Goal: Navigation & Orientation: Find specific page/section

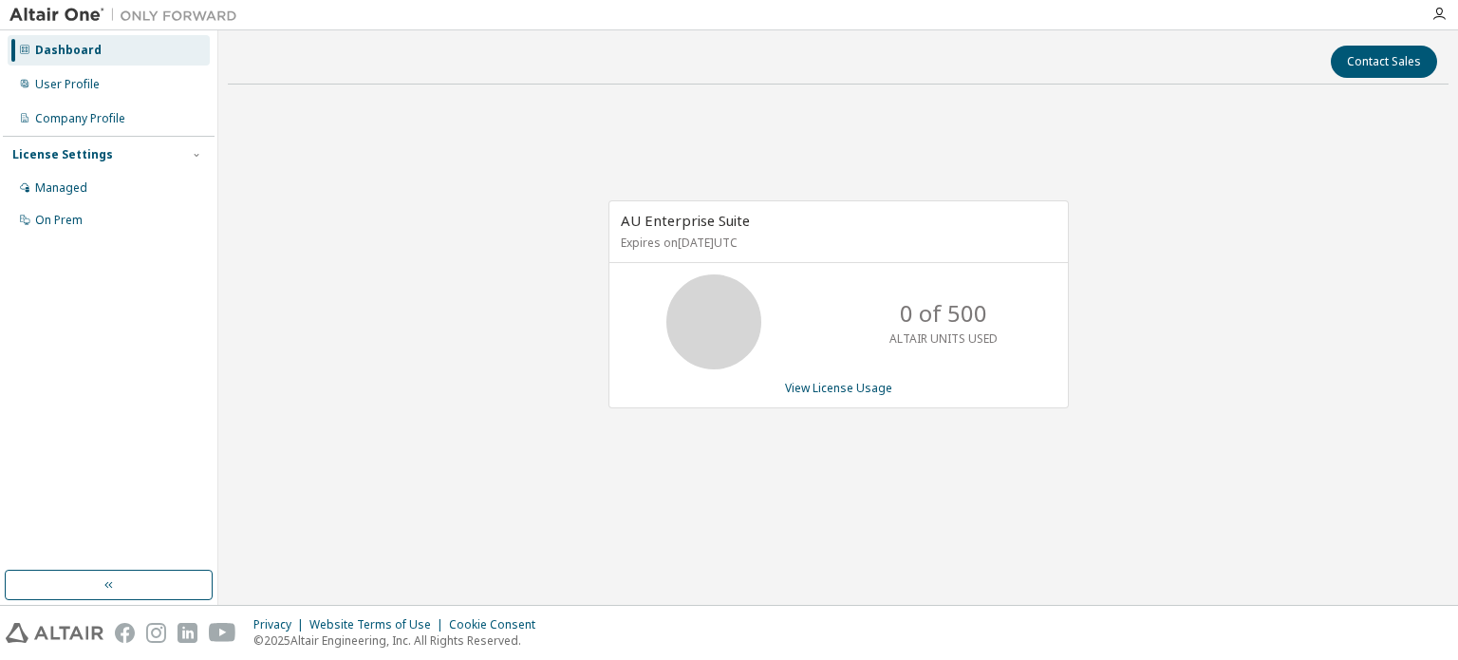
click at [120, 56] on div "Dashboard" at bounding box center [109, 50] width 202 height 30
click at [129, 78] on div "User Profile" at bounding box center [109, 84] width 202 height 30
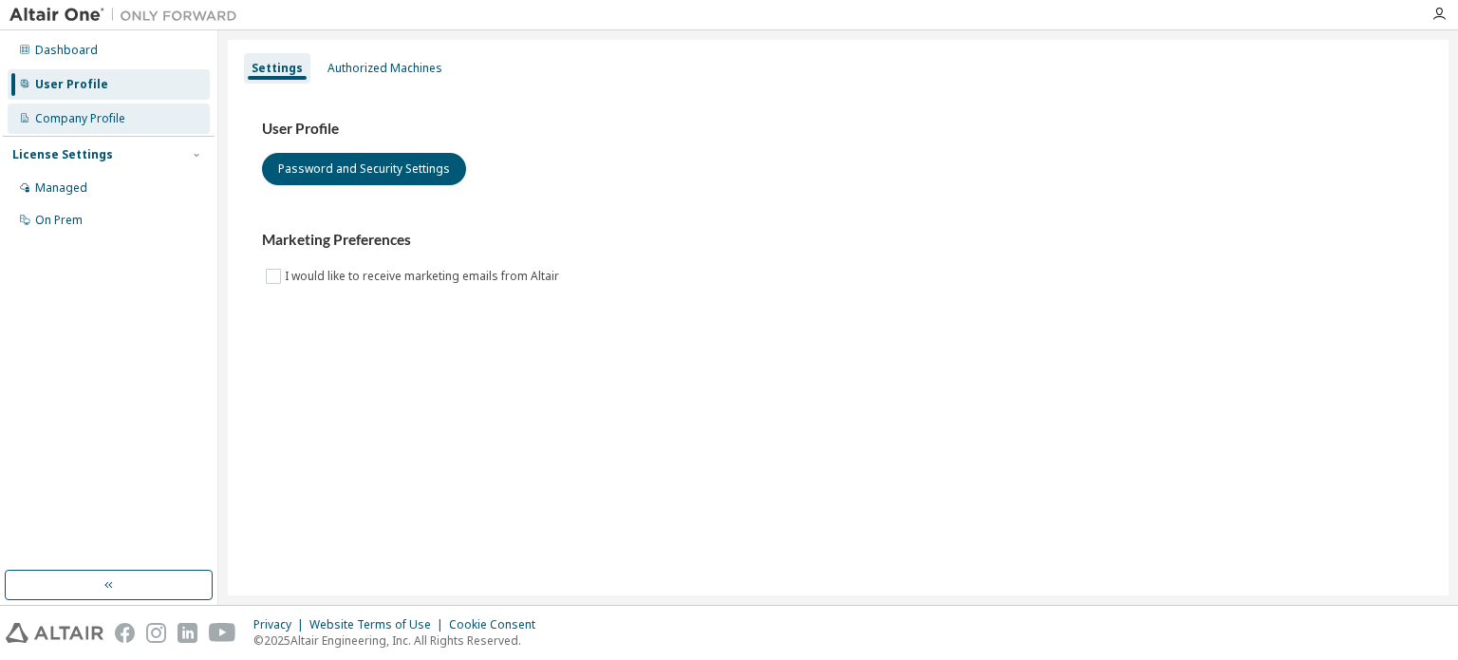
click at [126, 117] on div "Company Profile" at bounding box center [109, 118] width 202 height 30
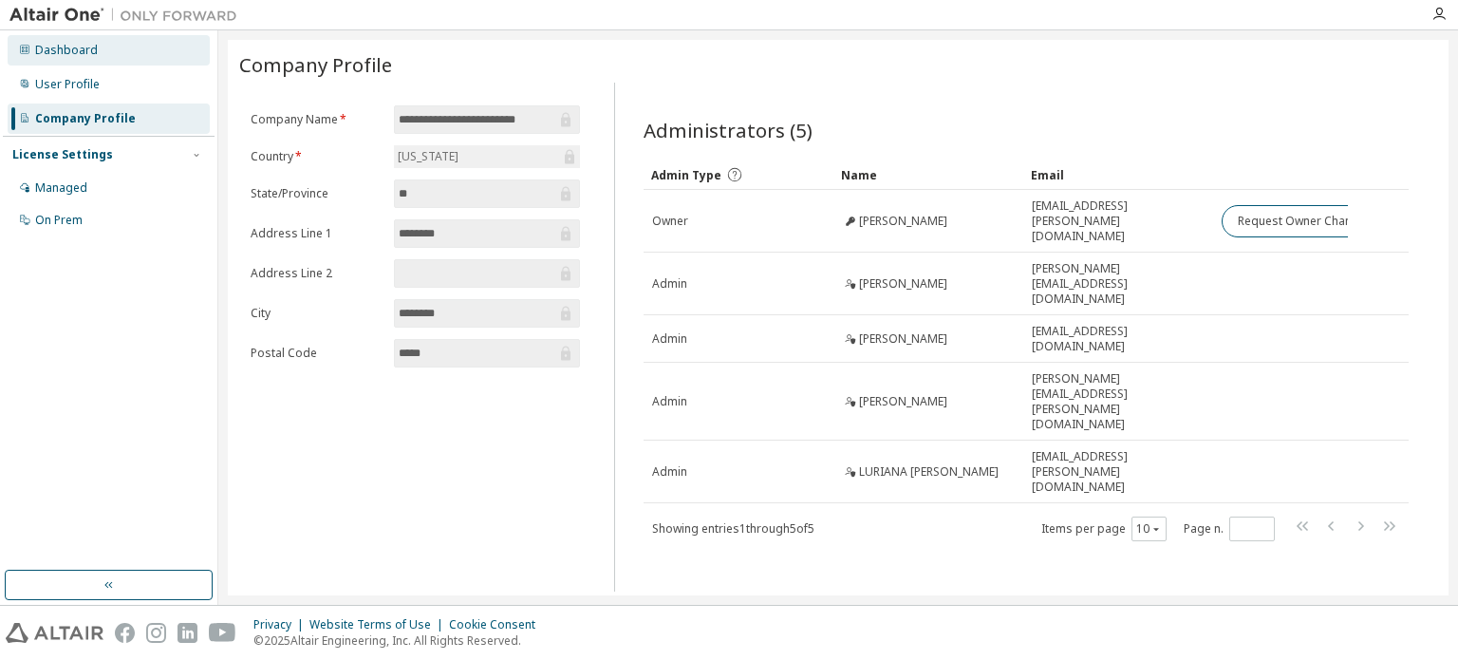
click at [112, 63] on div "Dashboard" at bounding box center [109, 50] width 202 height 30
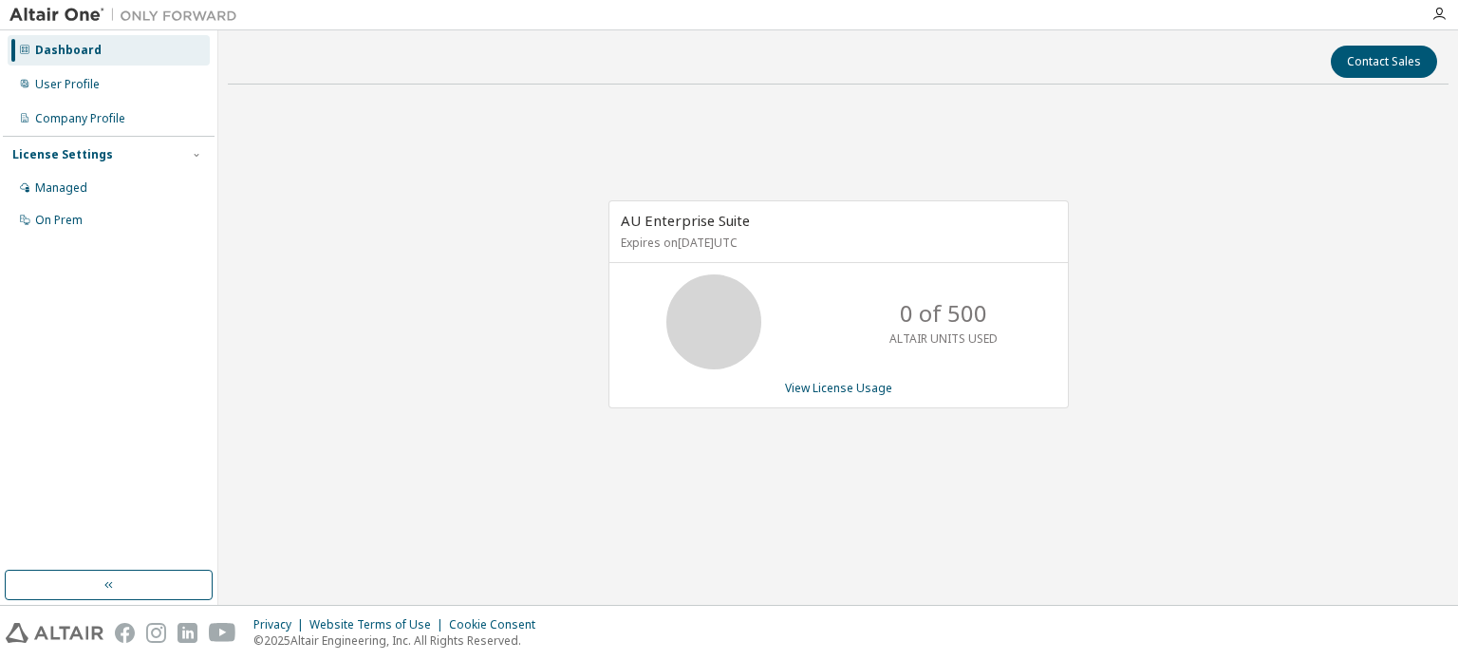
click at [49, 13] on img at bounding box center [127, 15] width 237 height 19
click at [1444, 19] on icon "button" at bounding box center [1438, 14] width 15 height 15
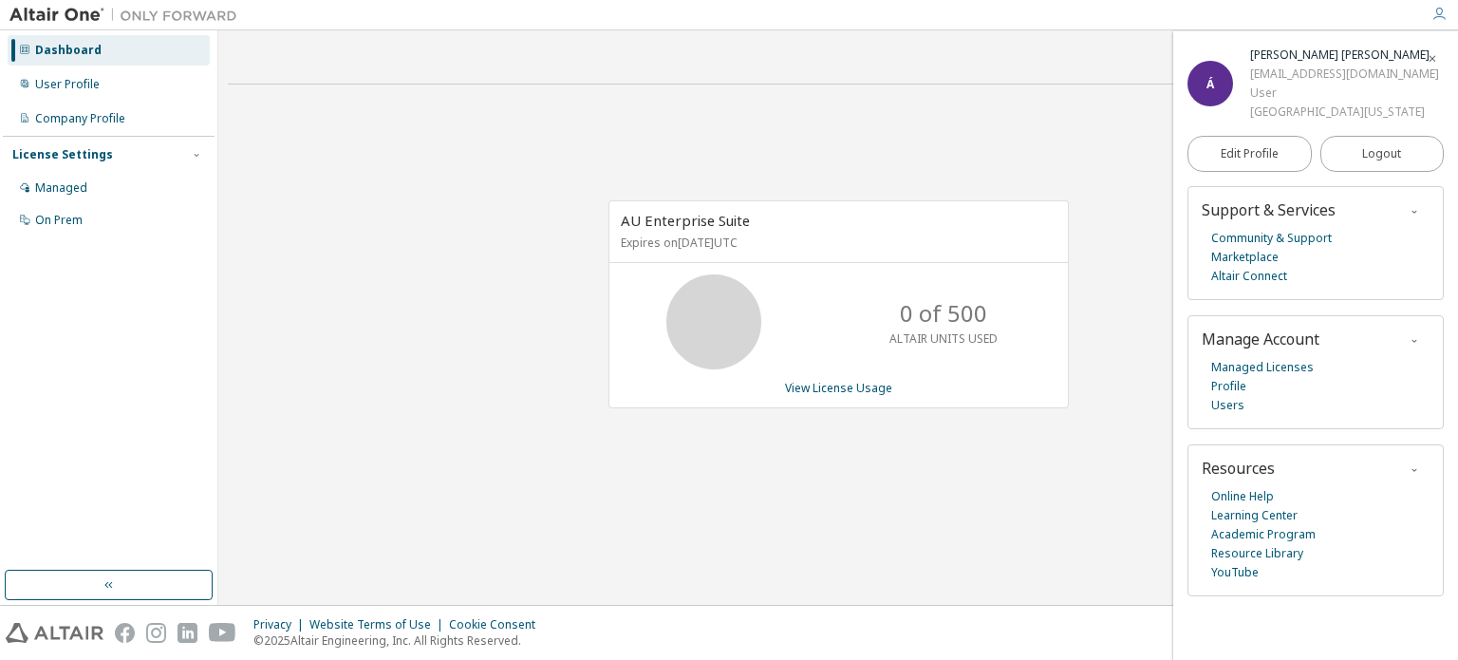
click at [1444, 19] on icon "button" at bounding box center [1438, 14] width 15 height 15
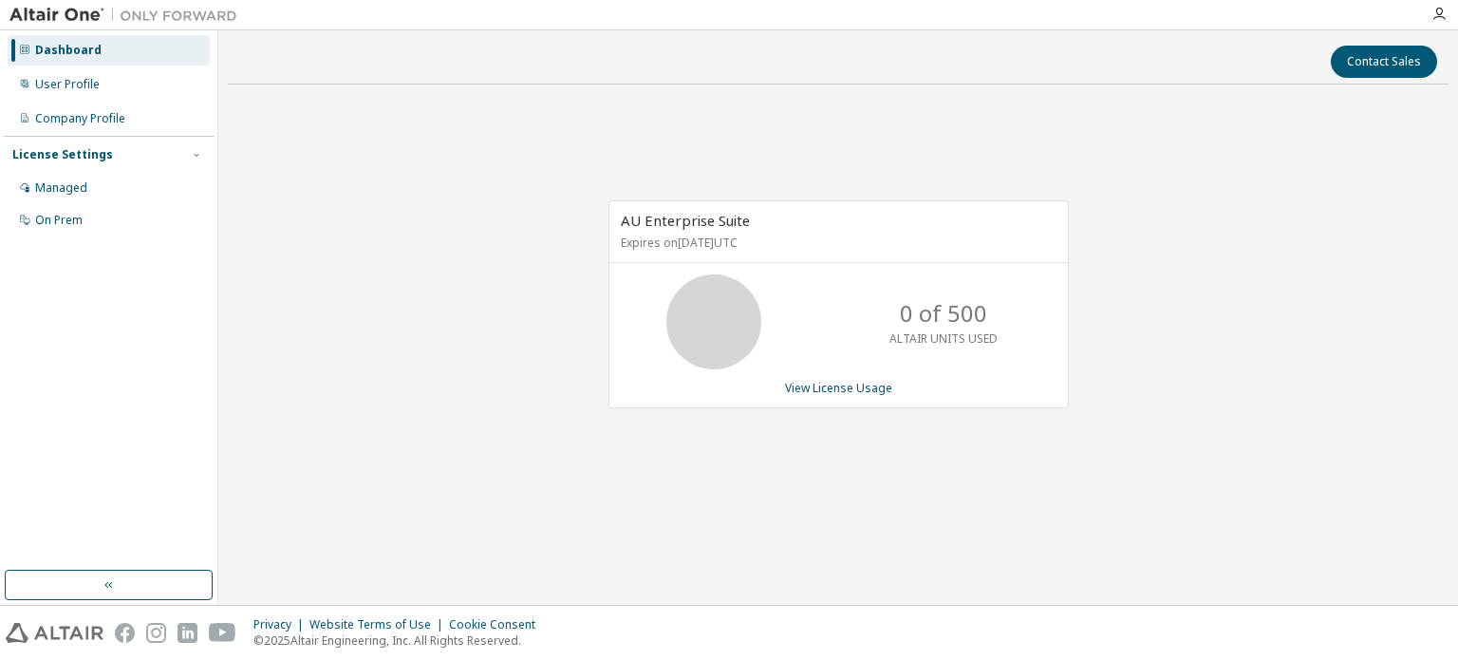
click at [102, 204] on div "Managed On Prem" at bounding box center [109, 204] width 212 height 63
click at [102, 231] on div "On Prem" at bounding box center [109, 220] width 202 height 30
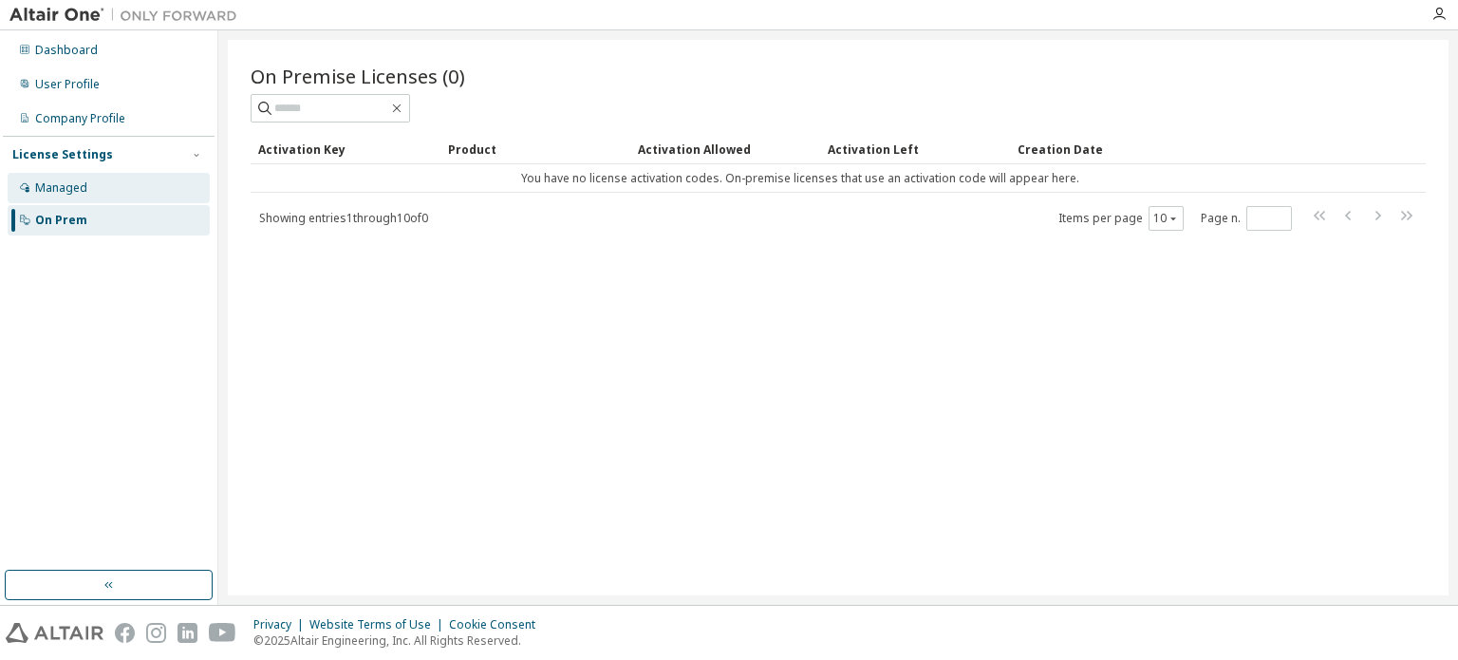
click at [104, 185] on div "Managed" at bounding box center [109, 188] width 202 height 30
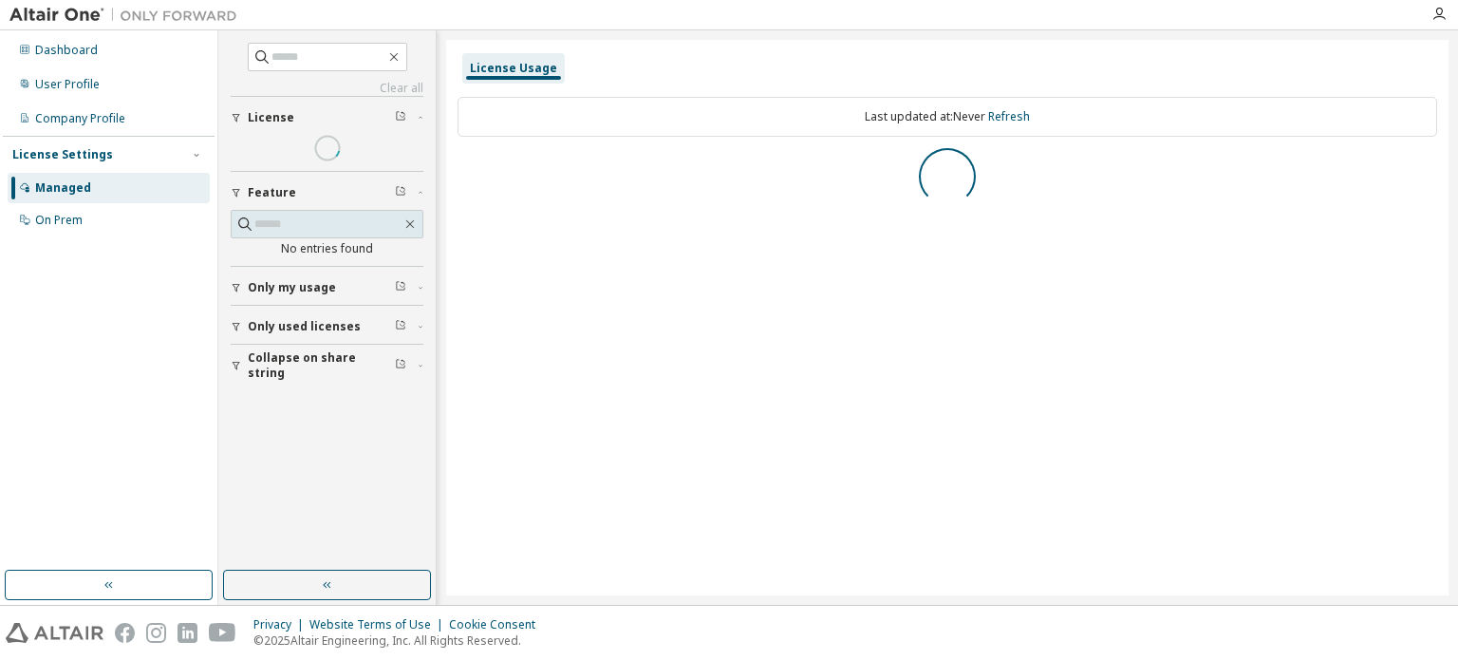
click at [144, 6] on img at bounding box center [127, 15] width 237 height 19
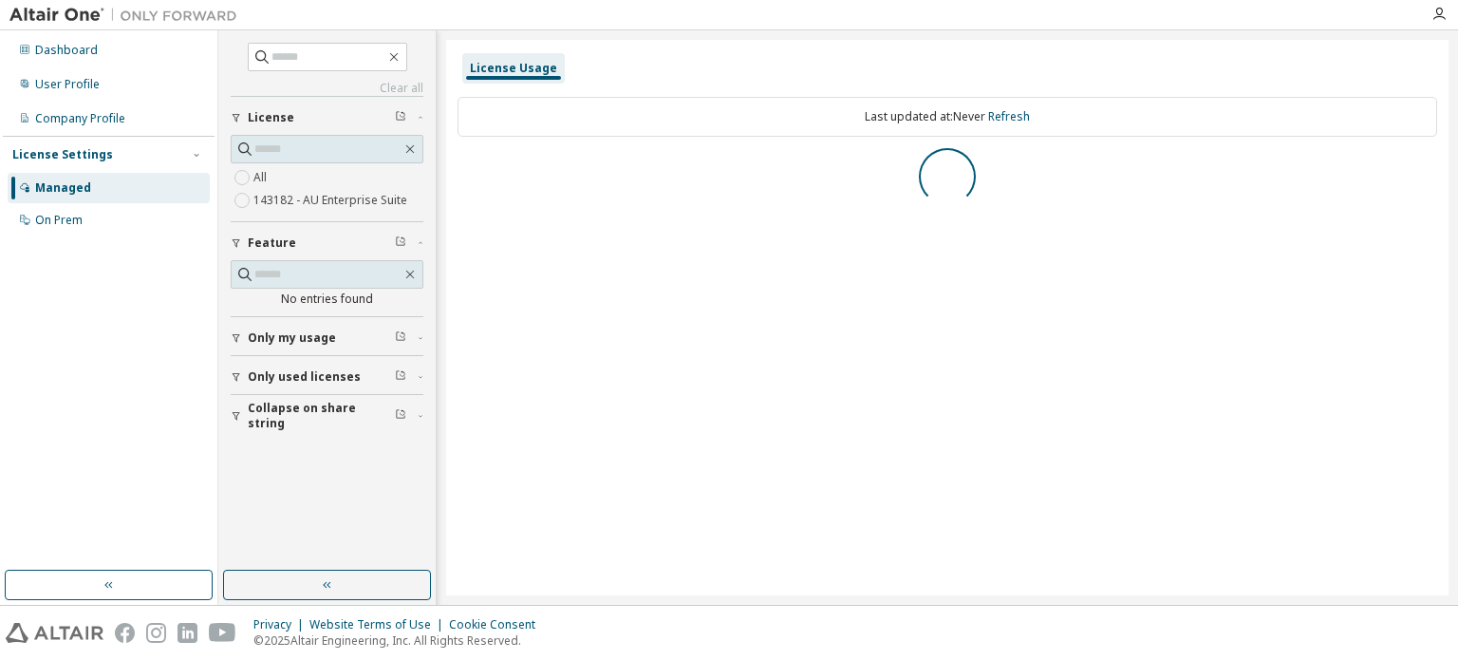
click at [83, 22] on img at bounding box center [127, 15] width 237 height 19
click at [89, 63] on div "Dashboard" at bounding box center [109, 50] width 202 height 30
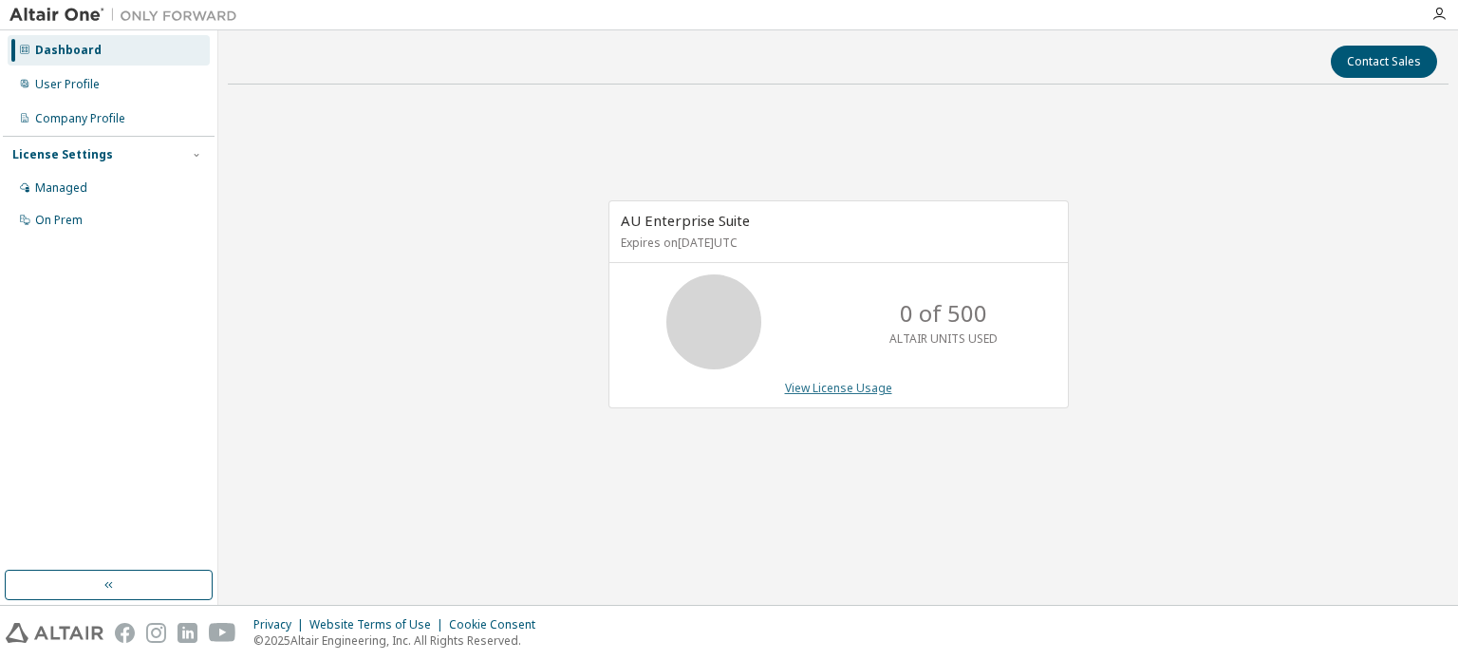
click at [851, 391] on link "View License Usage" at bounding box center [838, 388] width 107 height 16
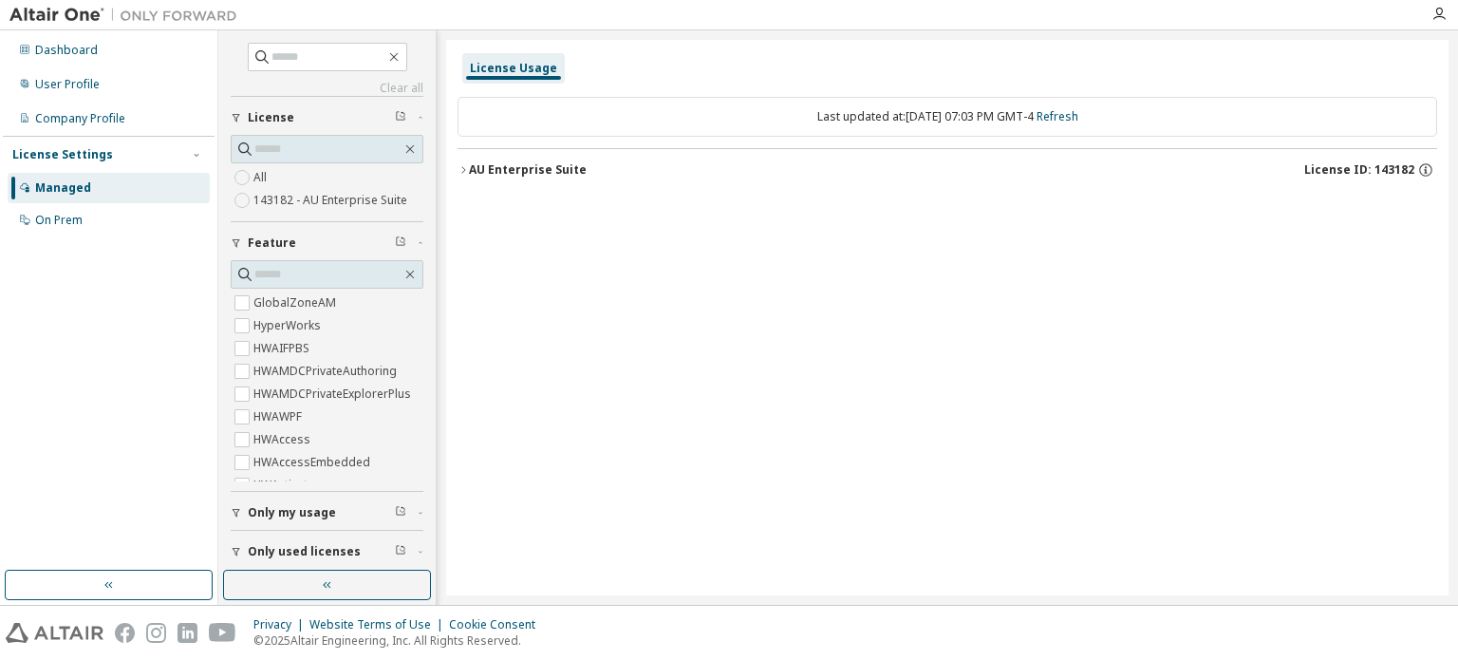
click at [488, 164] on div "AU Enterprise Suite" at bounding box center [528, 169] width 118 height 15
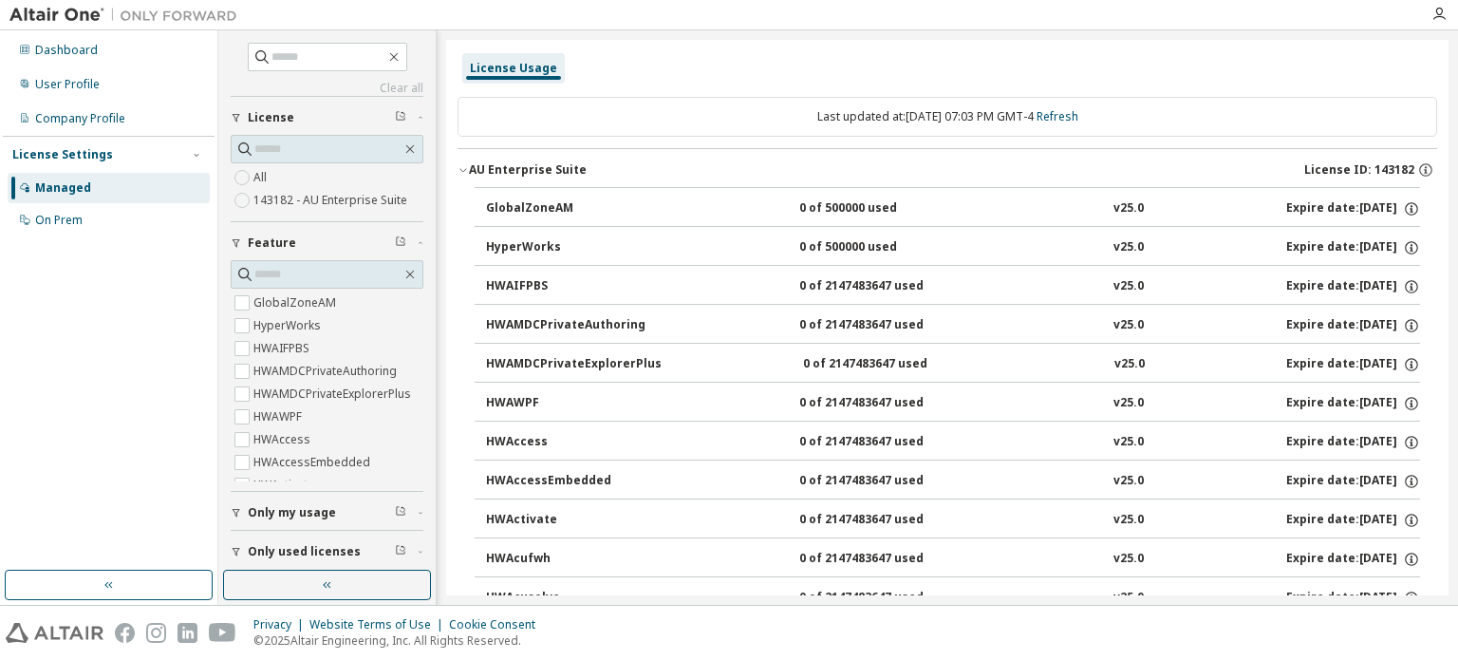
click at [467, 174] on icon "button" at bounding box center [462, 169] width 11 height 11
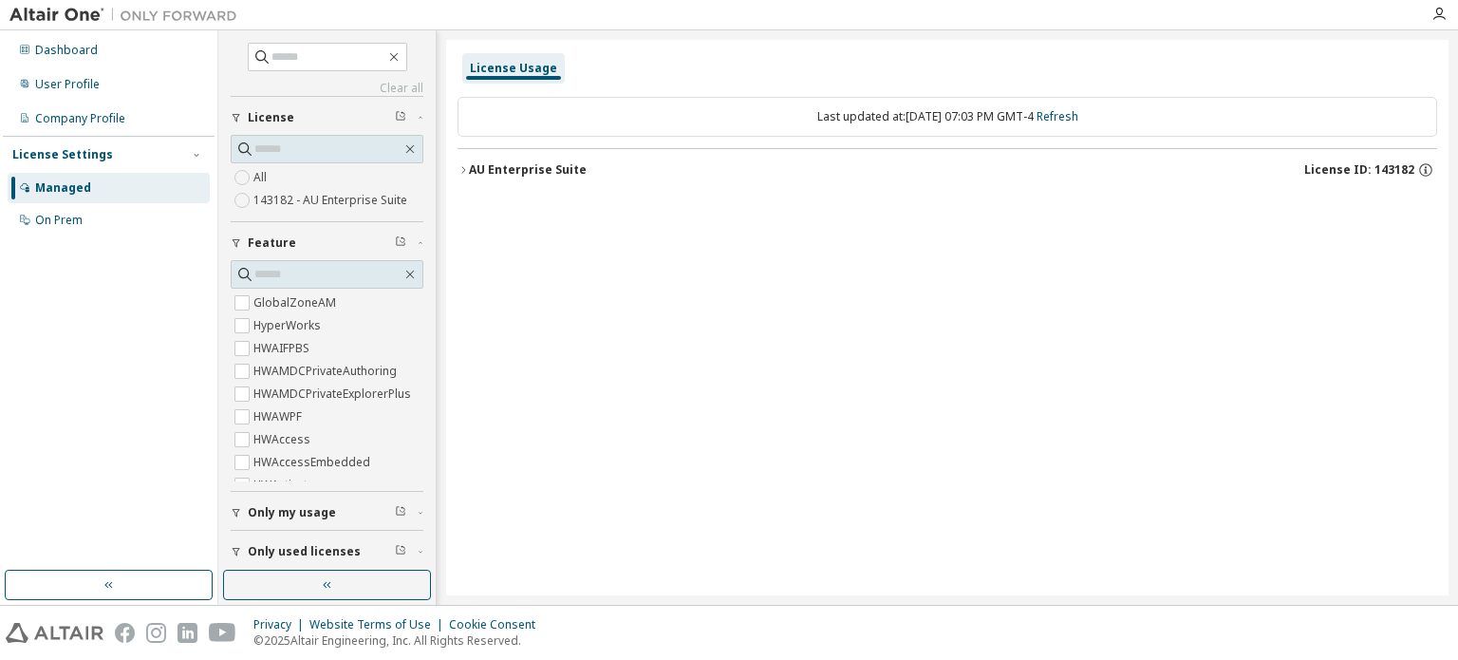
click at [467, 174] on icon "button" at bounding box center [462, 169] width 11 height 11
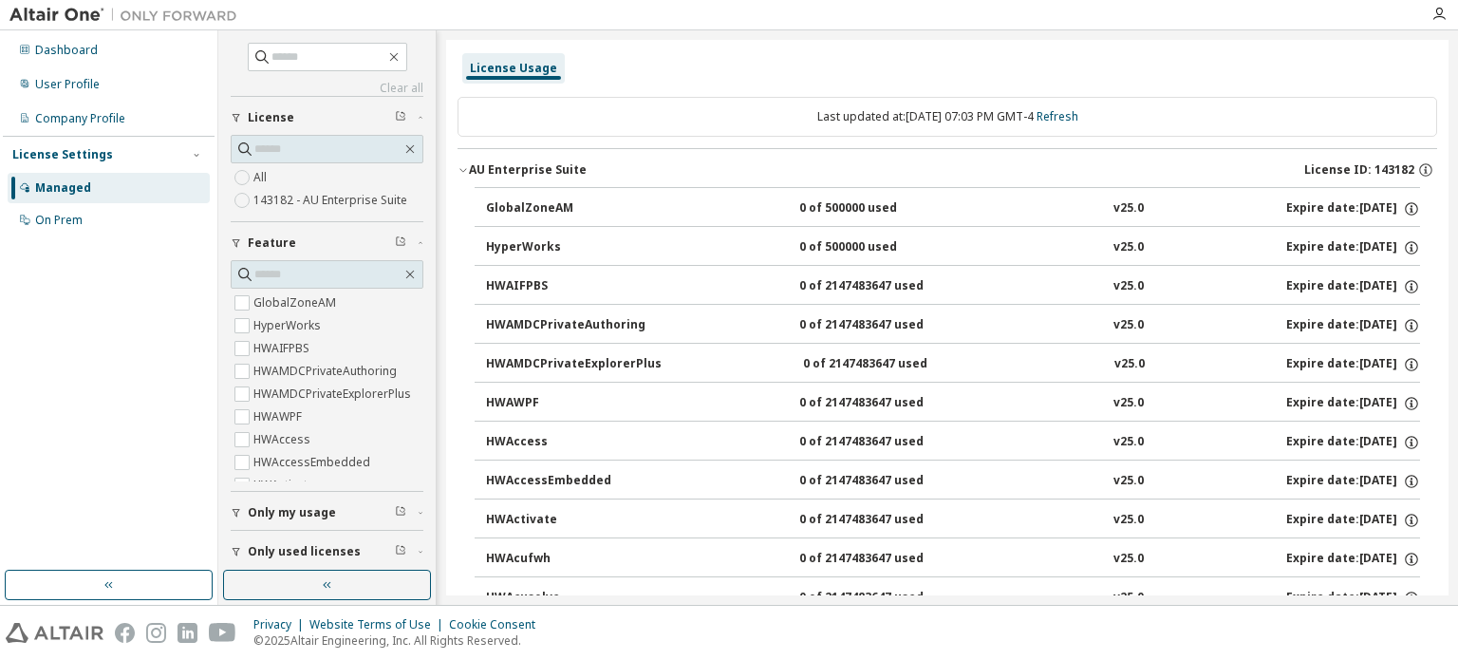
click at [1310, 209] on div "Expire date: 2026-05-13" at bounding box center [1353, 208] width 134 height 17
click at [1286, 209] on div "Expire date: 2026-05-13" at bounding box center [1353, 208] width 134 height 17
click at [537, 202] on div "GlobalZoneAM" at bounding box center [571, 208] width 171 height 17
click at [733, 220] on button "GlobalZoneAM 0 of 500000 used v25.0 Expire date: 2026-05-13" at bounding box center [953, 209] width 934 height 42
click at [877, 221] on button "GlobalZoneAM 0 of 500000 used v25.0 Expire date: 2026-05-13" at bounding box center [953, 209] width 934 height 42
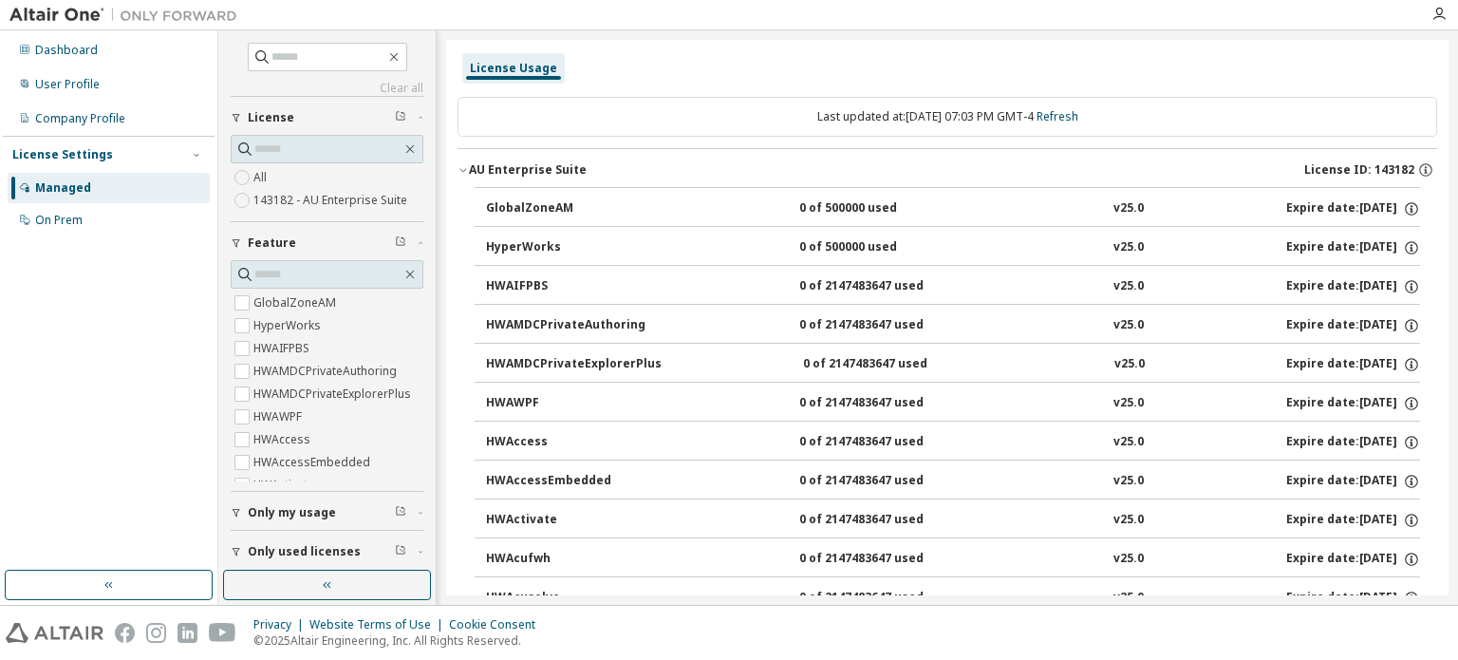
click at [849, 191] on button "GlobalZoneAM 0 of 500000 used v25.0 Expire date: 2026-05-13" at bounding box center [953, 209] width 934 height 42
click at [851, 215] on button "GlobalZoneAM 0 of 500000 used v25.0 Expire date: 2026-05-13" at bounding box center [953, 209] width 934 height 42
click at [509, 155] on button "AU Enterprise Suite License ID: 143182" at bounding box center [946, 170] width 979 height 42
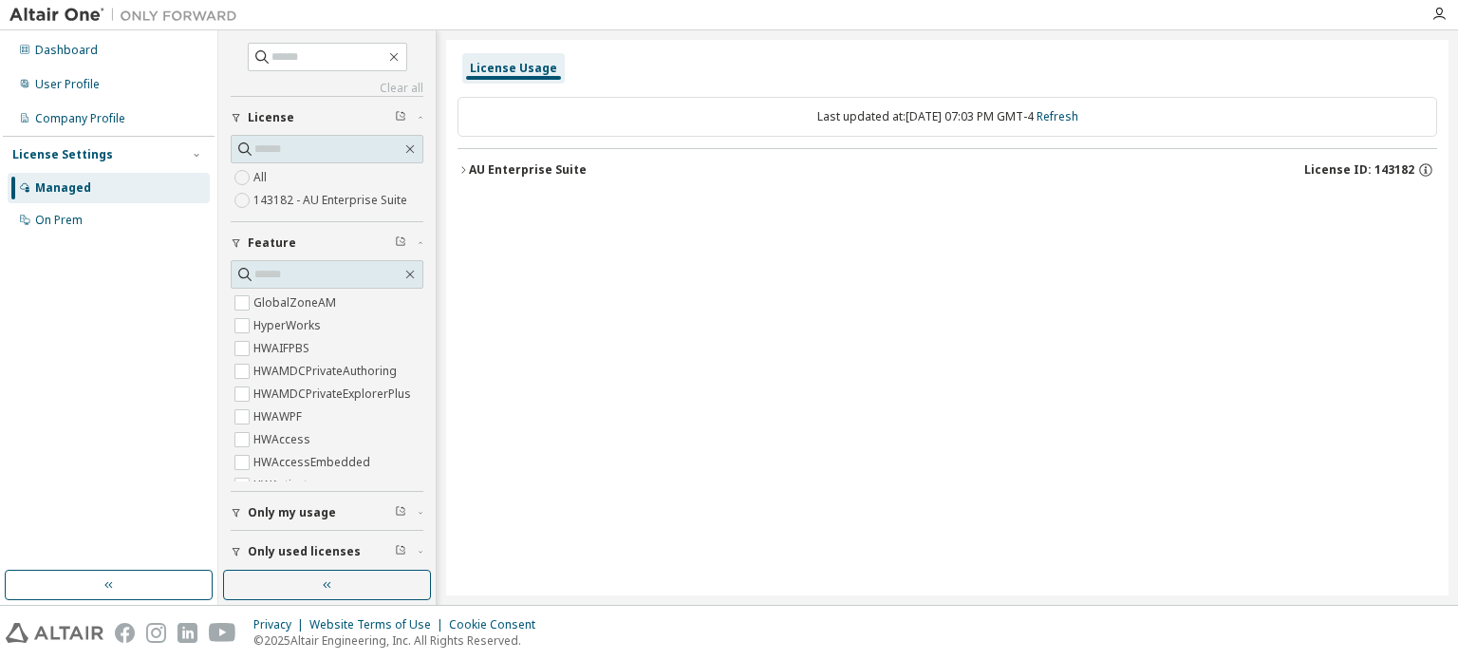
click at [513, 166] on div "AU Enterprise Suite" at bounding box center [528, 169] width 118 height 15
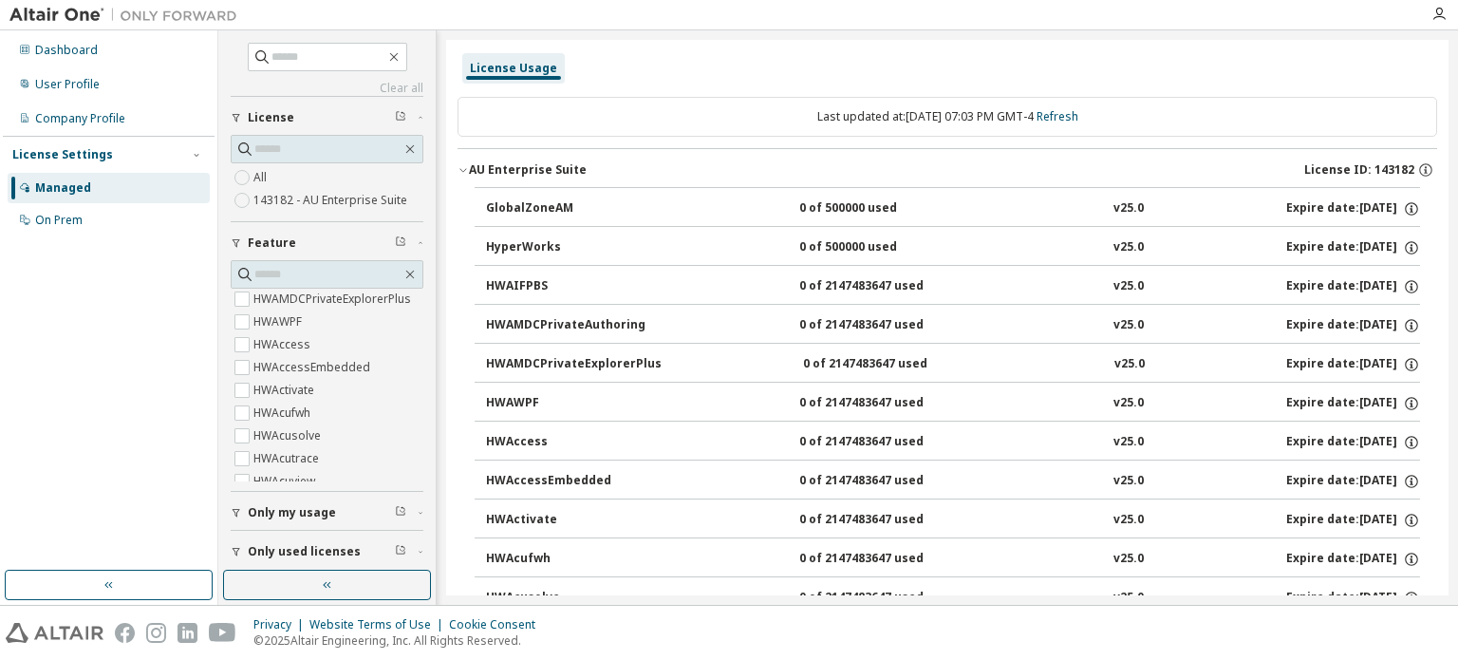
scroll to position [46, 0]
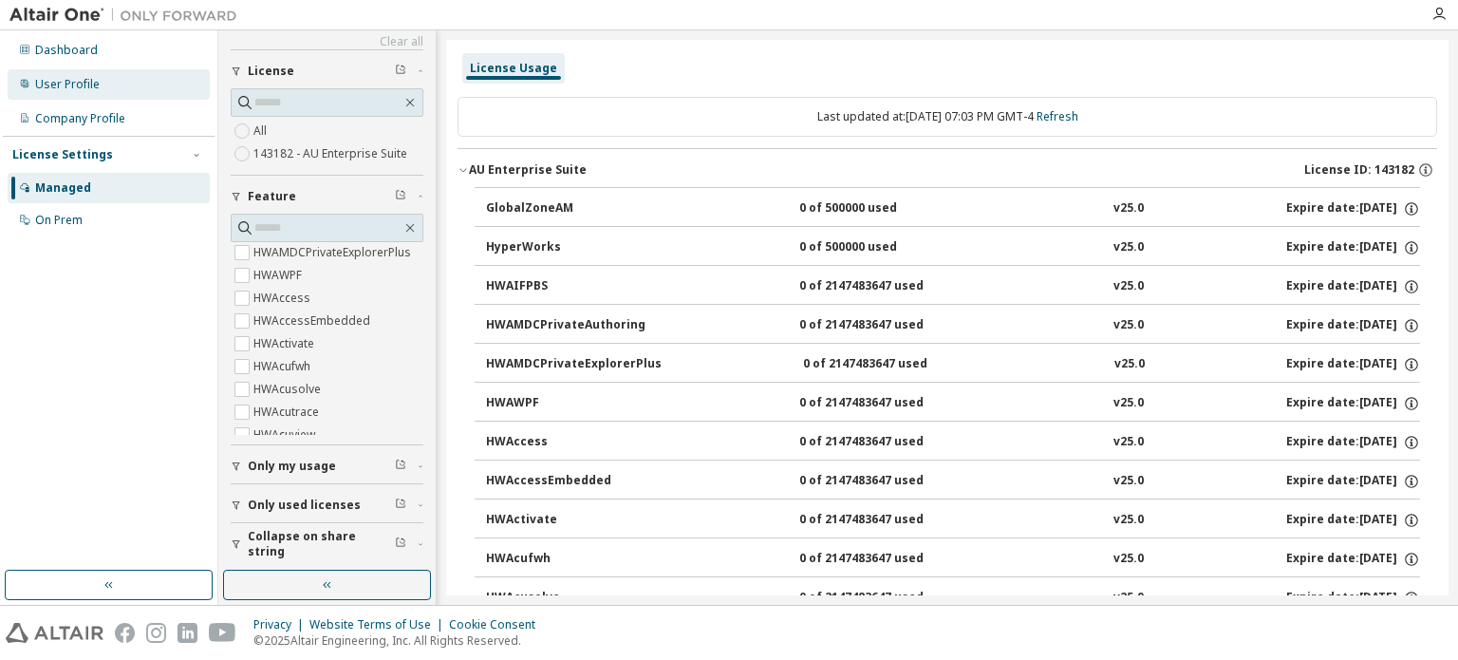
click at [99, 88] on div "User Profile" at bounding box center [109, 84] width 202 height 30
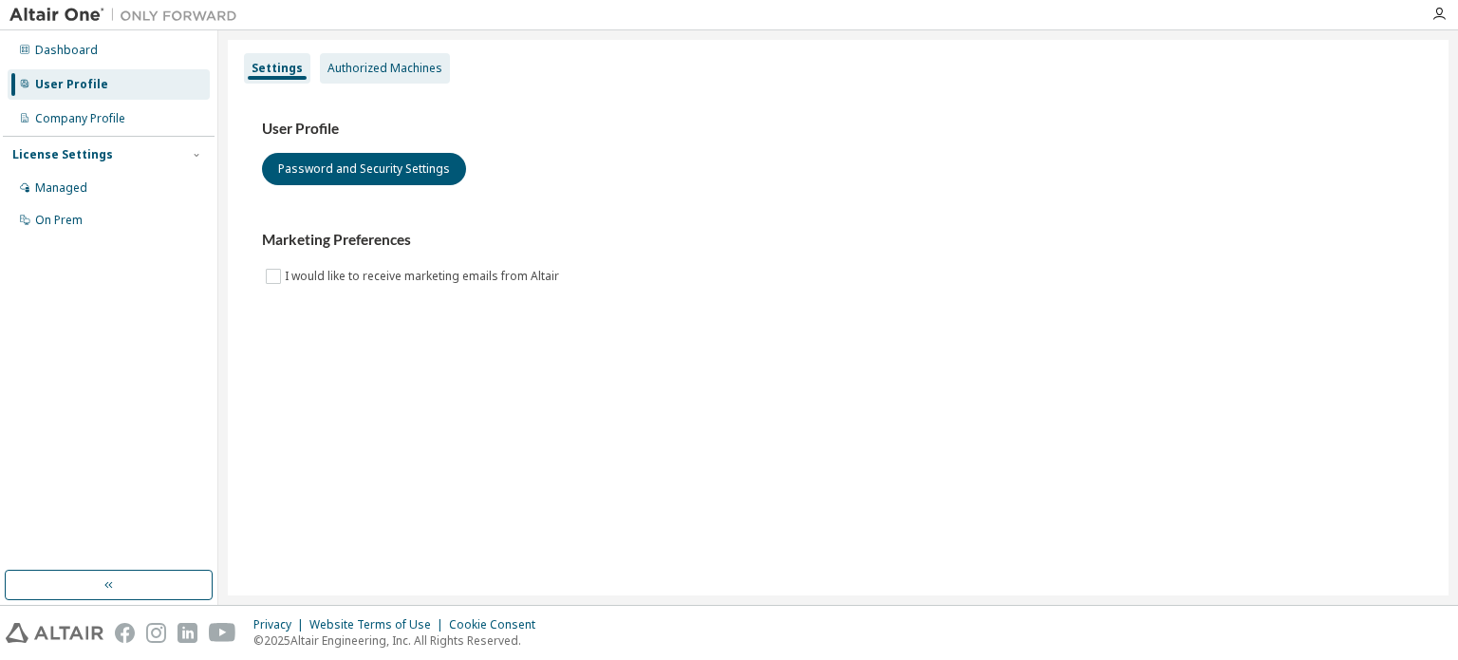
click at [352, 65] on div "Authorized Machines" at bounding box center [384, 68] width 115 height 15
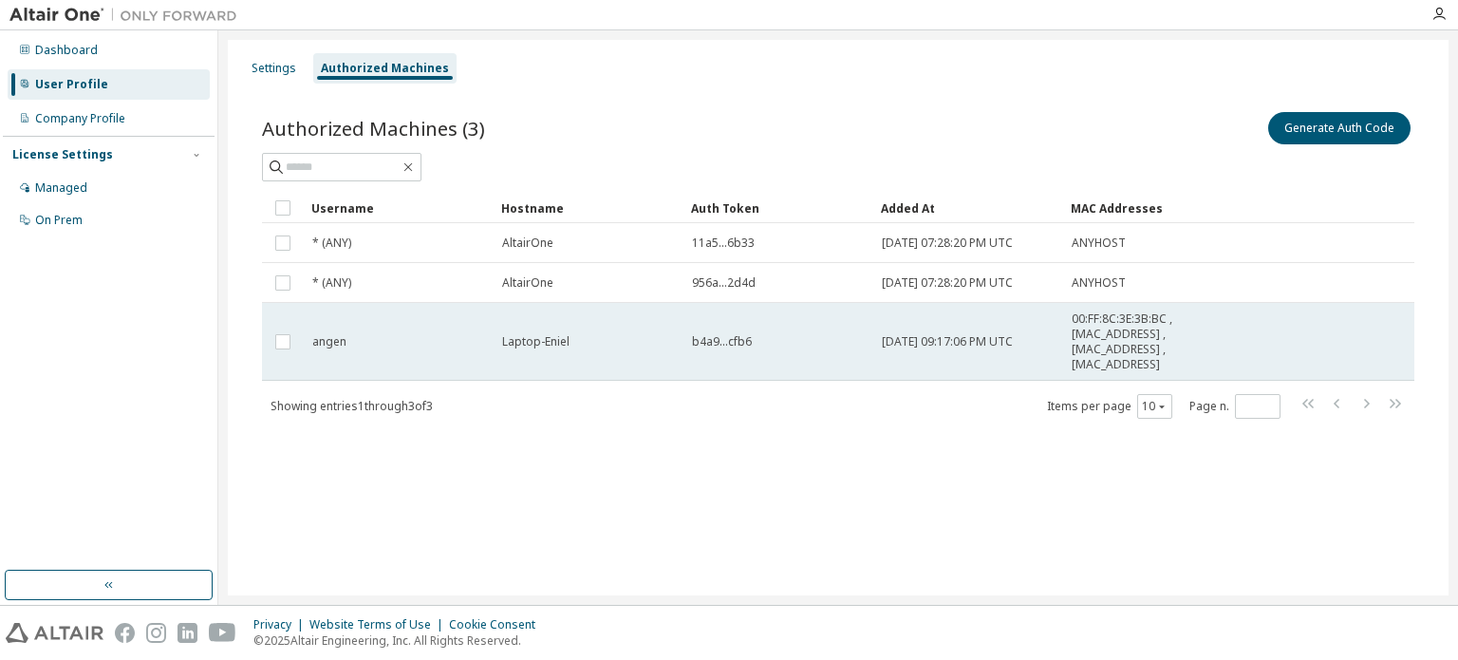
click at [467, 341] on div "angen" at bounding box center [398, 341] width 173 height 15
click at [489, 363] on td "angen" at bounding box center [399, 342] width 190 height 78
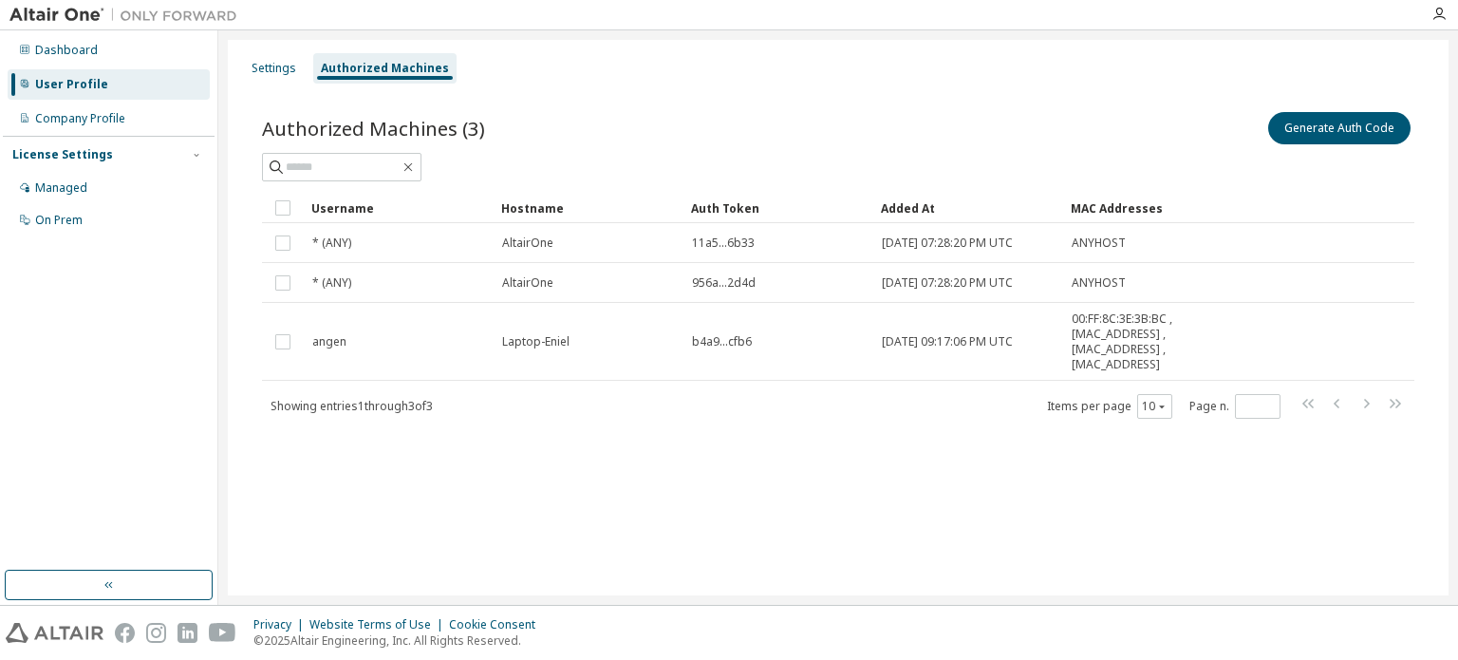
click at [488, 388] on div "Username Hostname Auth Token Added At MAC Addresses * (ANY) AltairOne 11a5...6b…" at bounding box center [838, 306] width 1152 height 227
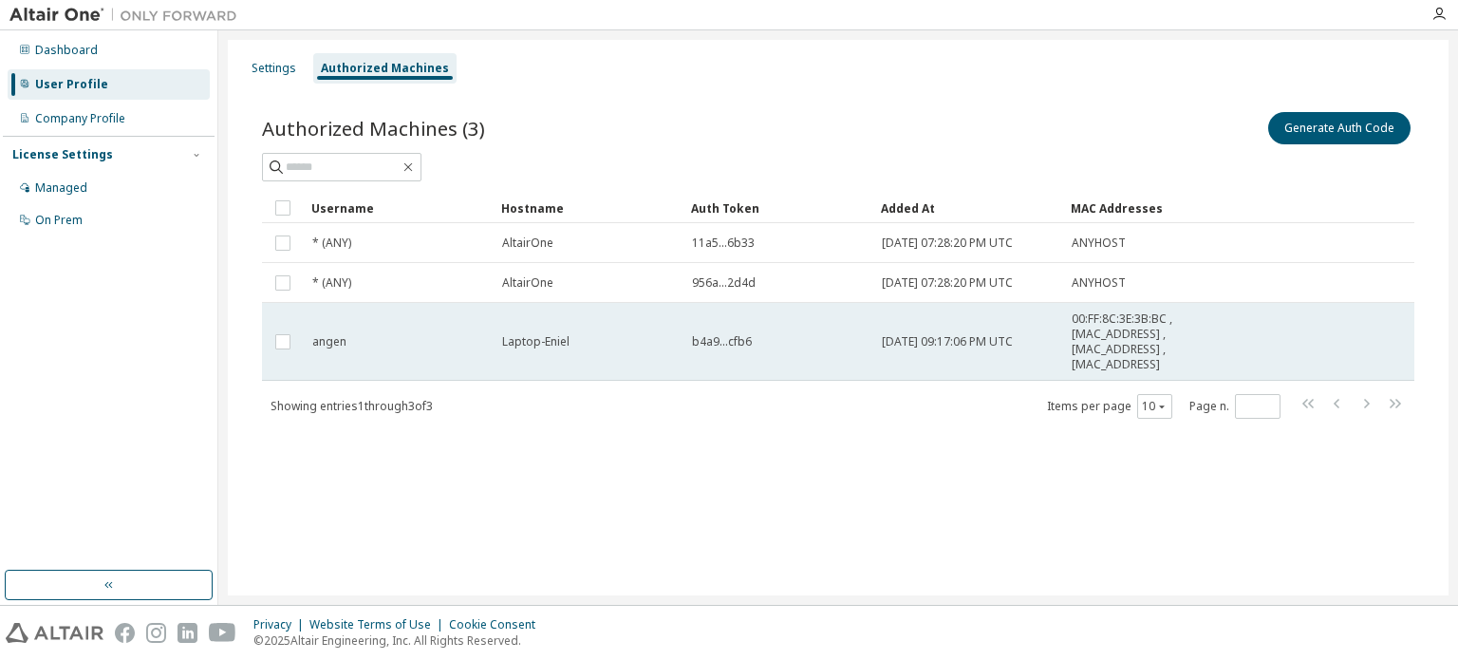
click at [452, 369] on td "angen" at bounding box center [399, 342] width 190 height 78
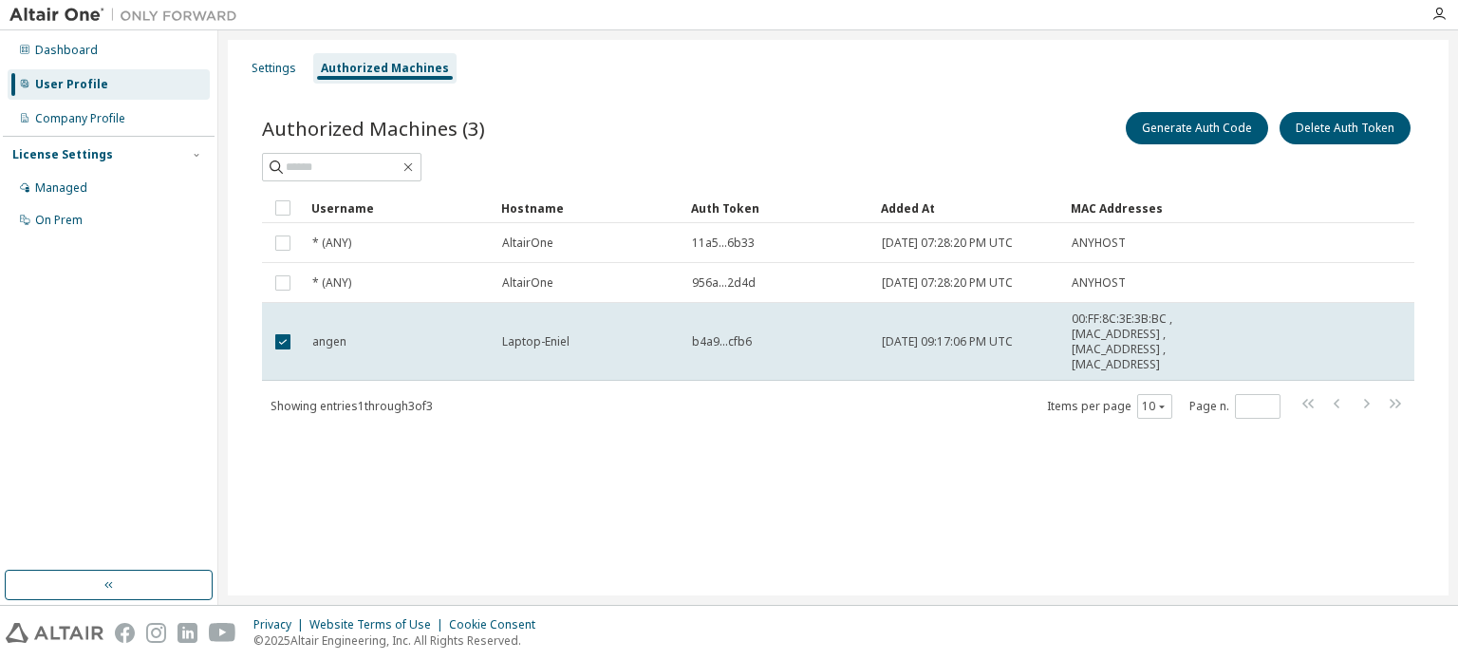
click at [452, 369] on td "angen" at bounding box center [399, 342] width 190 height 78
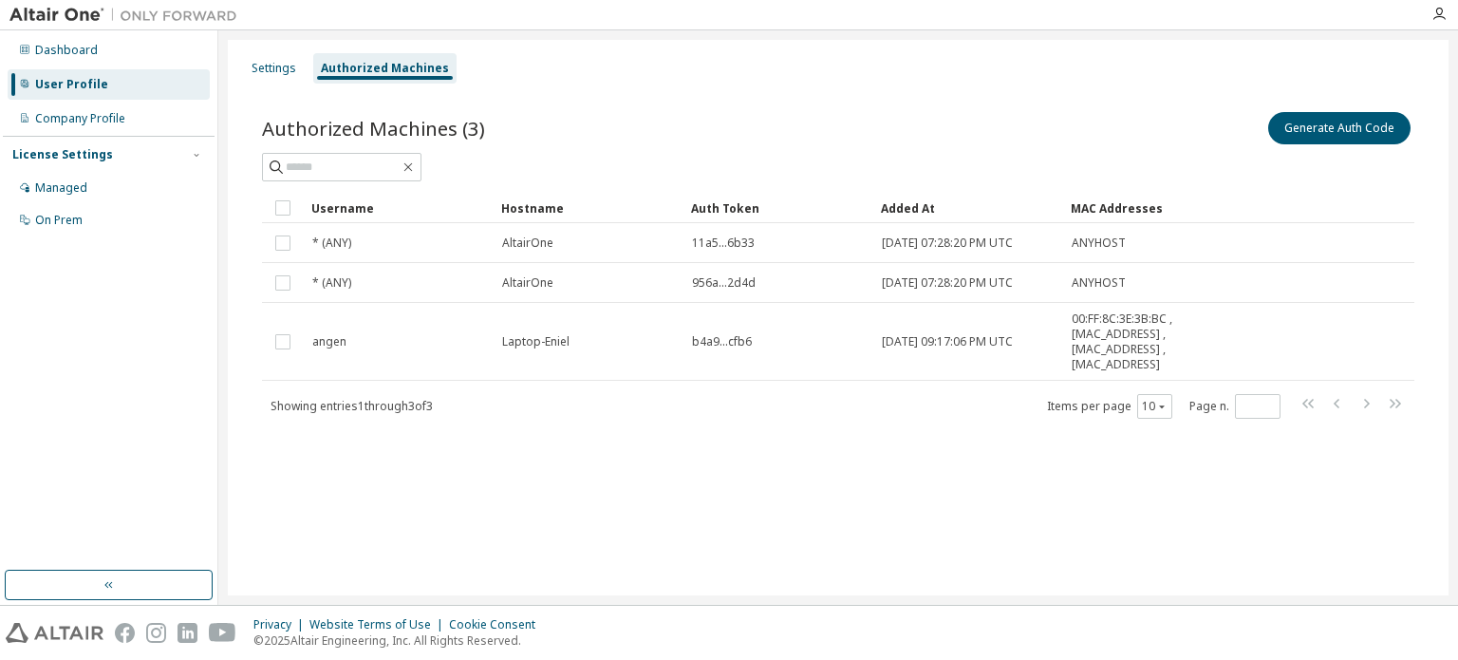
click at [428, 434] on div "Authorized Machines (3) Generate Auth Code Clear Load Save Save As Field Operat…" at bounding box center [838, 276] width 1198 height 383
click at [158, 108] on div "Company Profile" at bounding box center [109, 118] width 202 height 30
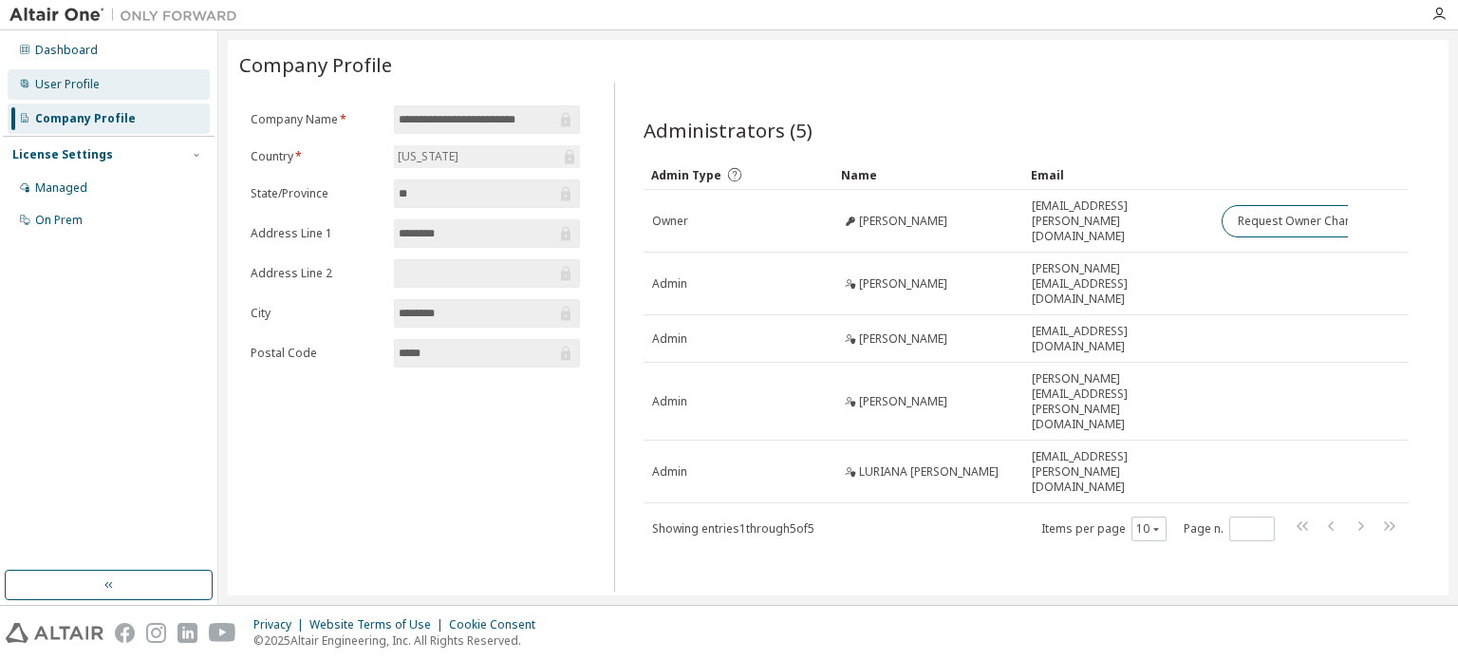
click at [136, 75] on div "User Profile" at bounding box center [109, 84] width 202 height 30
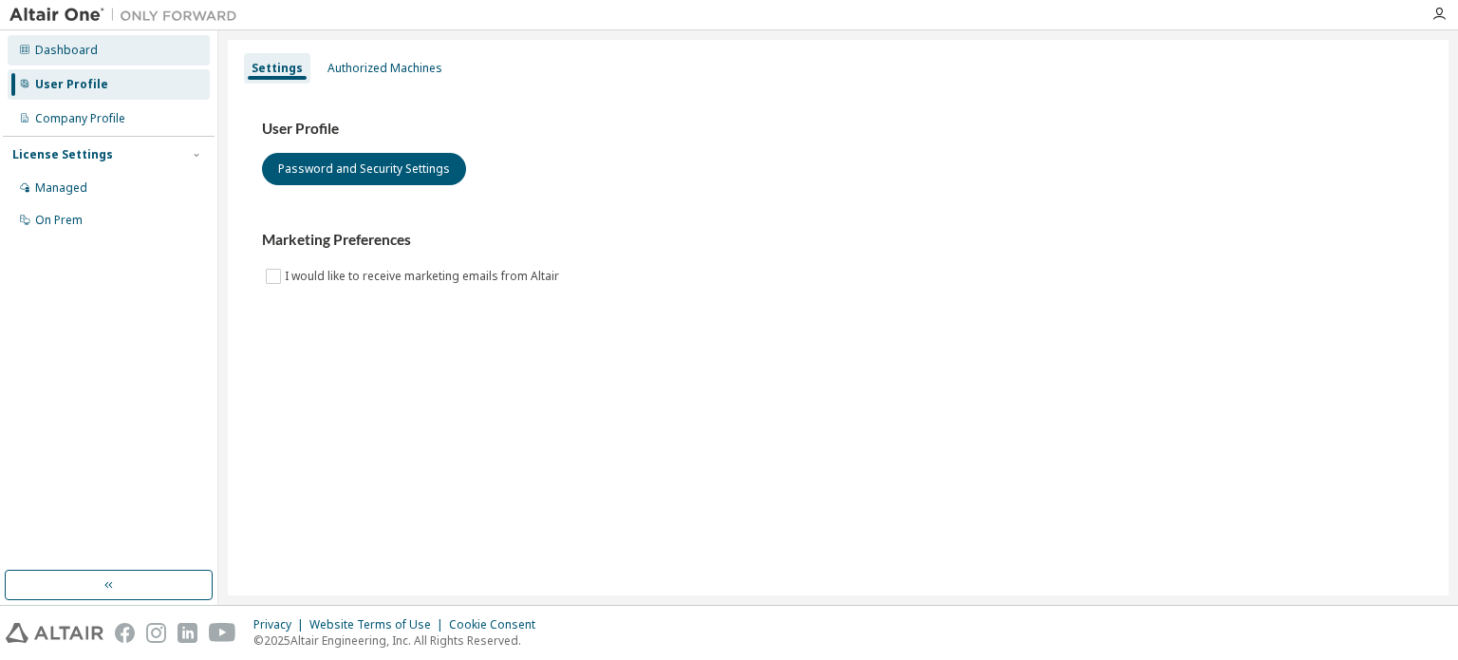
click at [119, 52] on div "Dashboard" at bounding box center [109, 50] width 202 height 30
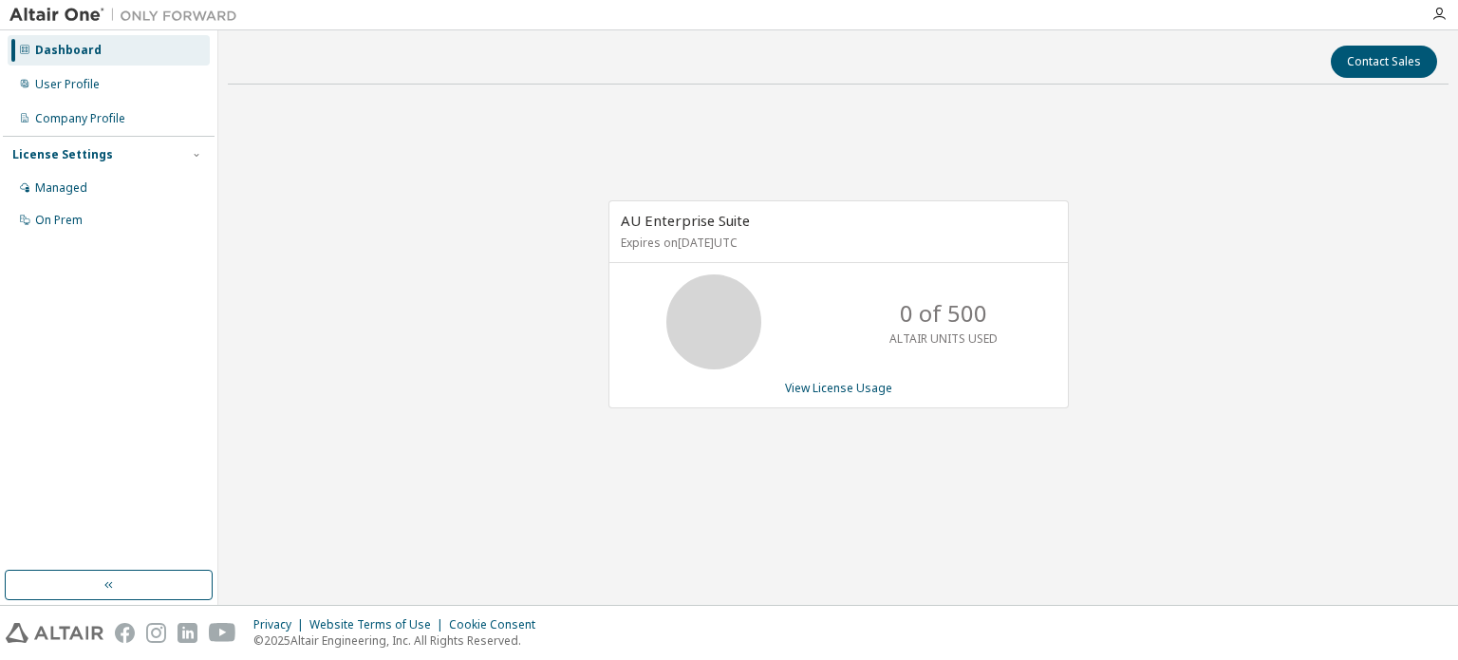
click at [75, 11] on img at bounding box center [127, 15] width 237 height 19
click at [922, 316] on p "0 of 500" at bounding box center [943, 313] width 87 height 32
click at [1429, 10] on div at bounding box center [1439, 14] width 38 height 15
click at [1440, 18] on icon "button" at bounding box center [1438, 14] width 15 height 15
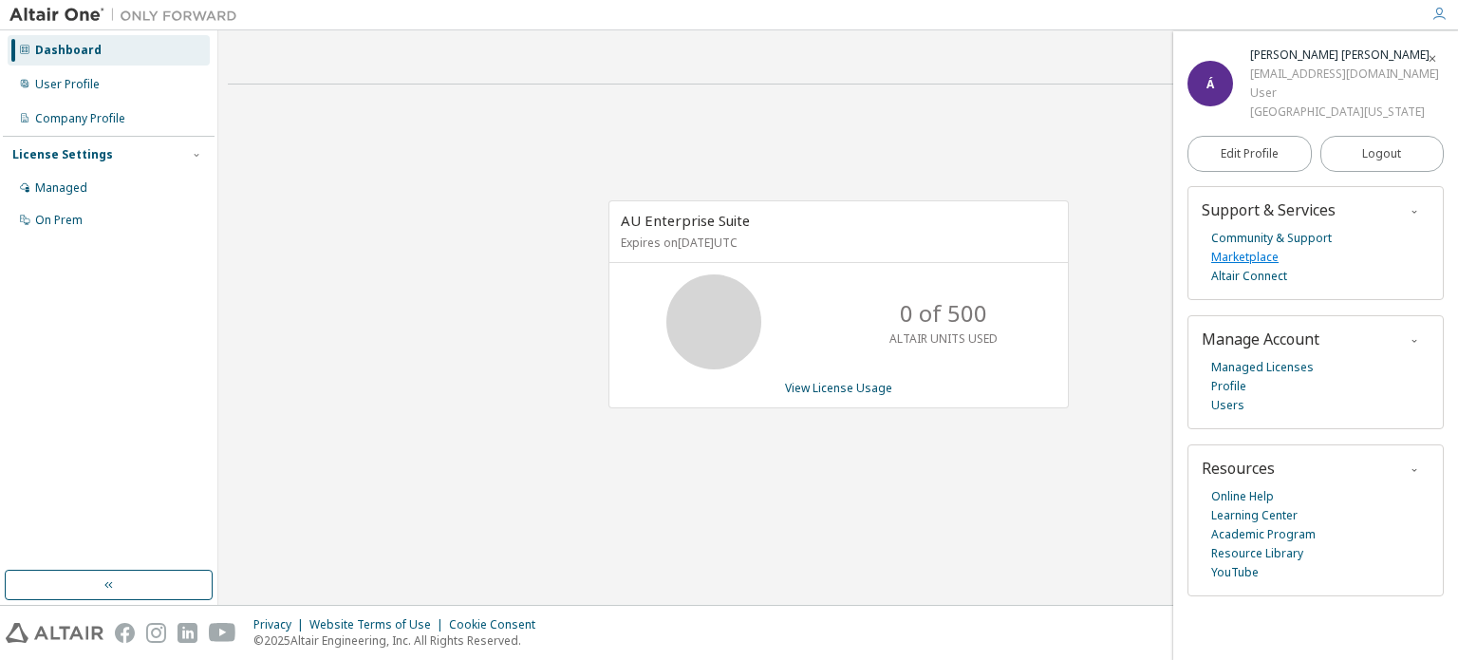
click at [1243, 256] on link "Marketplace" at bounding box center [1244, 257] width 67 height 19
